Goal: Check status: Check status

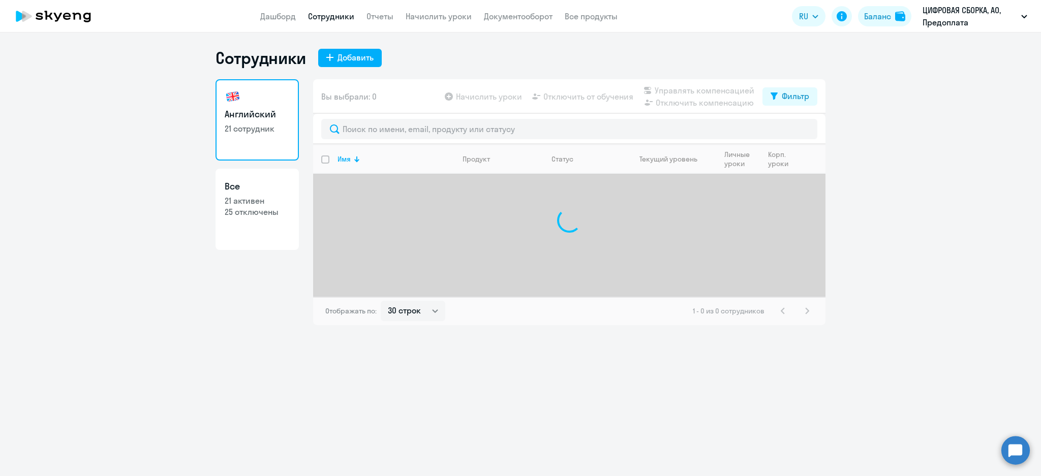
select select "30"
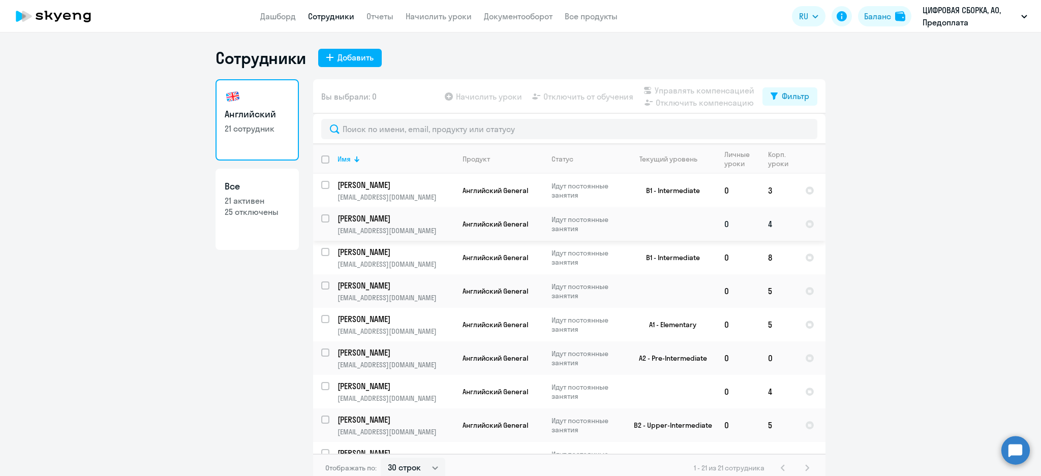
click at [406, 218] on p "[PERSON_NAME]" at bounding box center [395, 218] width 115 height 11
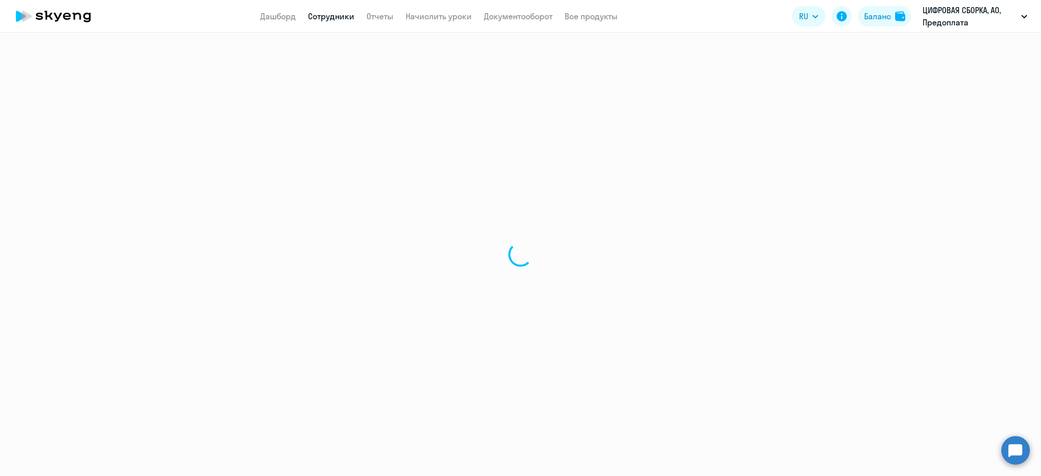
select select "english"
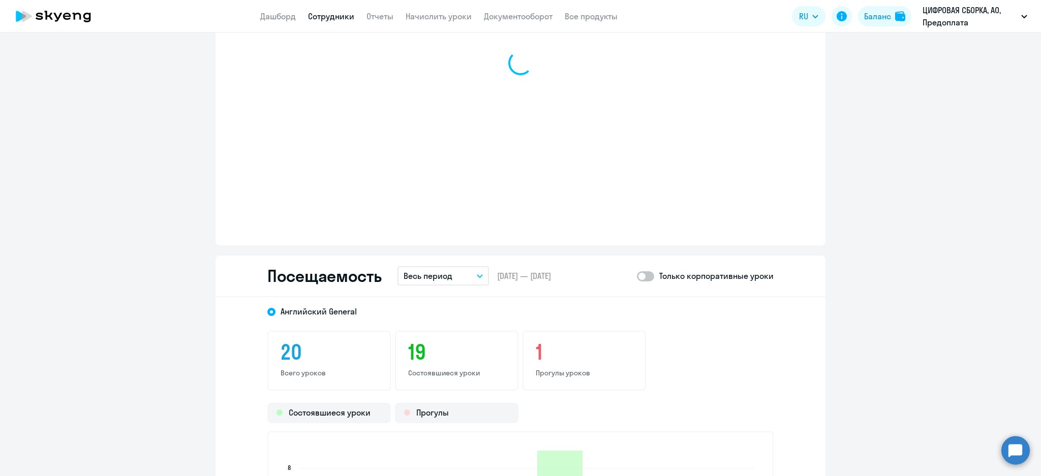
scroll to position [1084, 0]
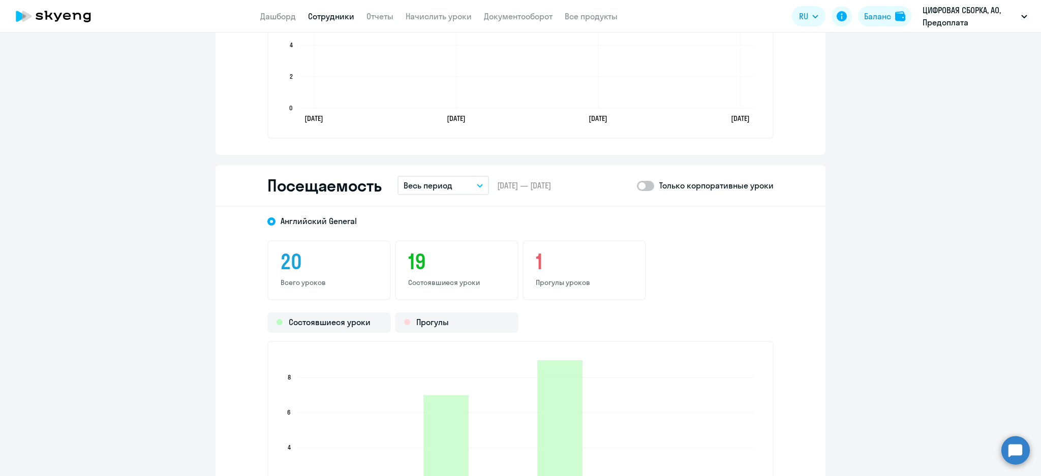
click at [454, 182] on button "Весь период" at bounding box center [444, 185] width 92 height 19
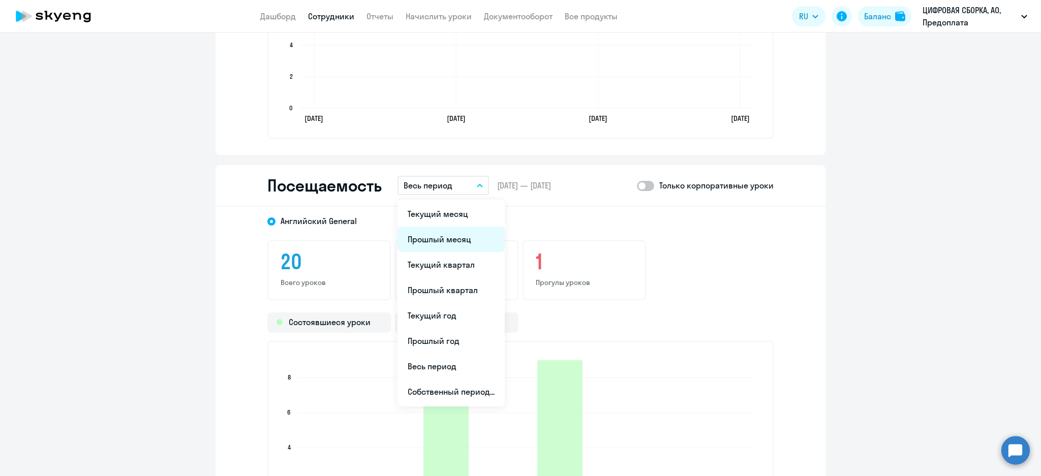
click at [448, 237] on li "Прошлый месяц" at bounding box center [451, 239] width 107 height 25
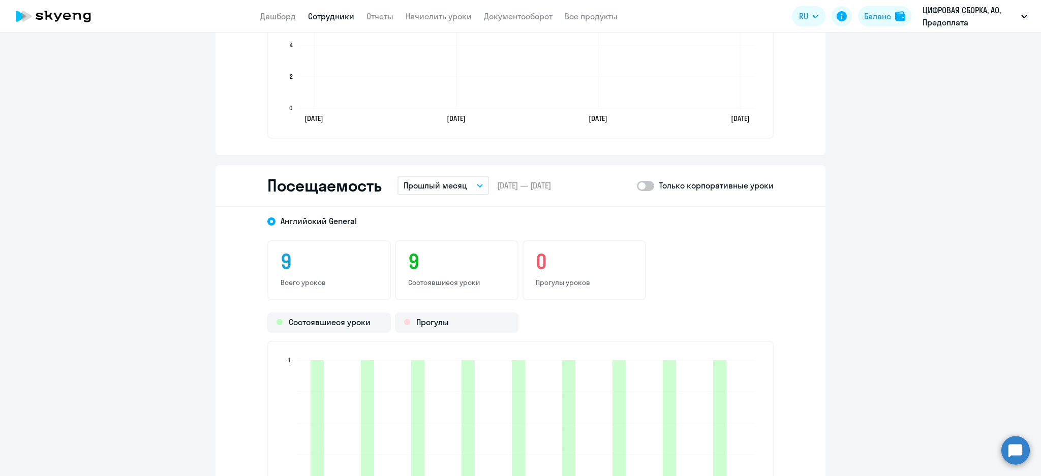
click at [648, 184] on span at bounding box center [645, 186] width 17 height 10
click at [637, 186] on input "checkbox" at bounding box center [637, 186] width 1 height 1
checkbox input "true"
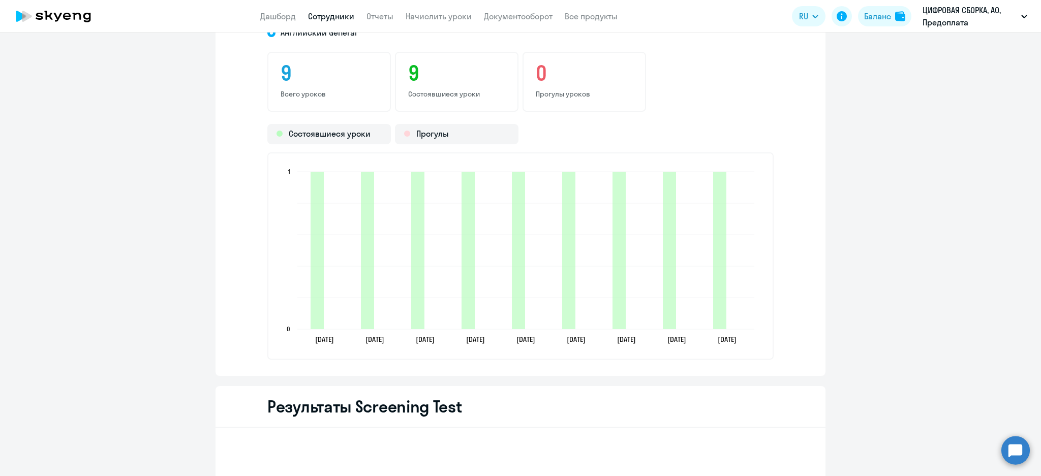
scroll to position [1220, 0]
